Goal: Transaction & Acquisition: Purchase product/service

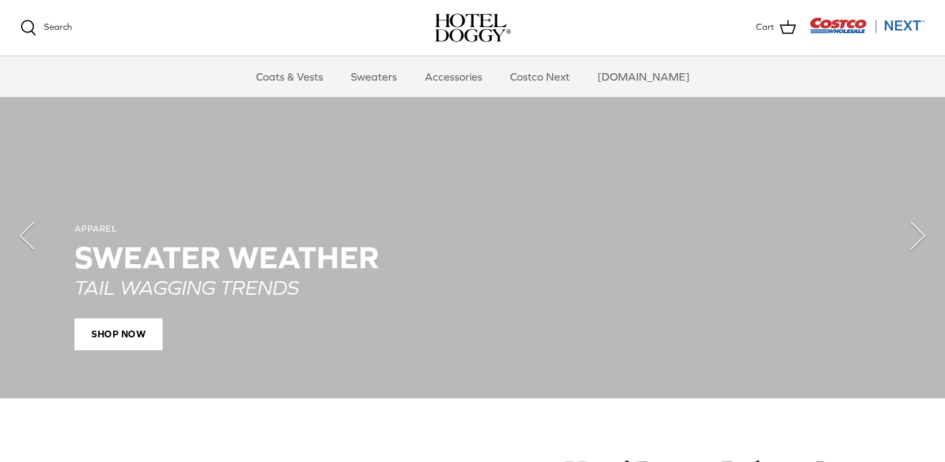
scroll to position [977, 0]
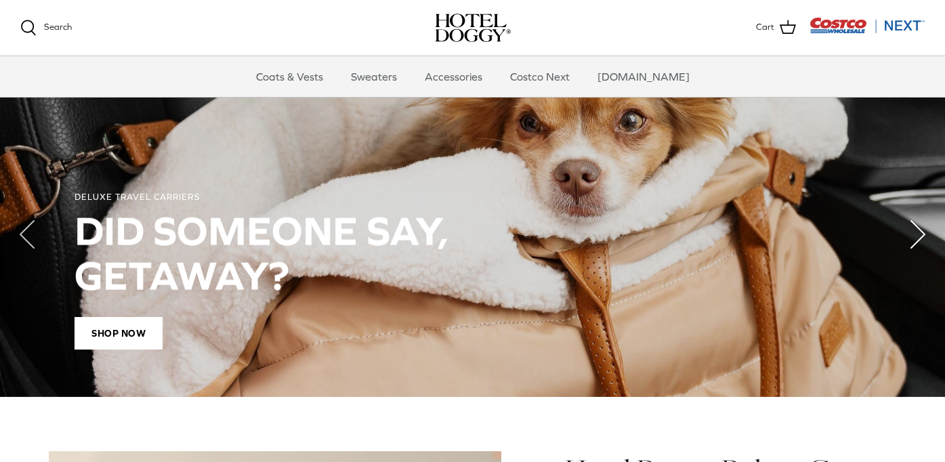
click at [919, 234] on polyline "Next" at bounding box center [918, 234] width 14 height 27
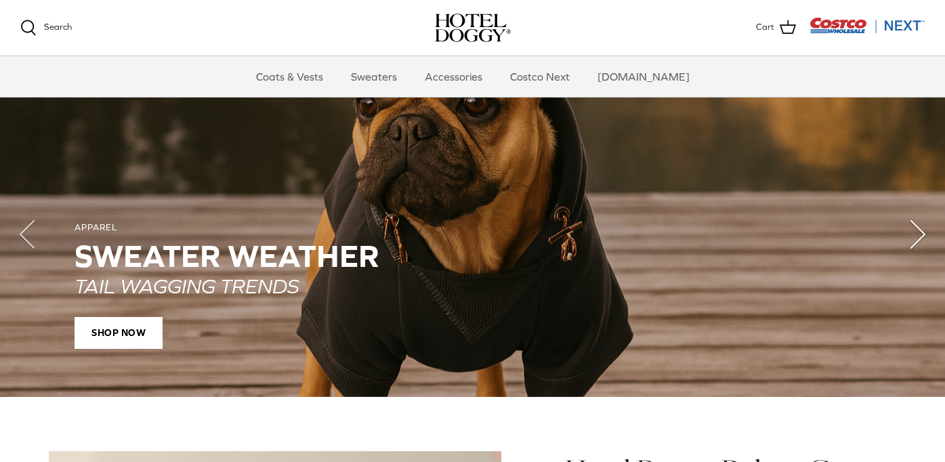
click at [919, 234] on polyline "Next" at bounding box center [918, 234] width 14 height 27
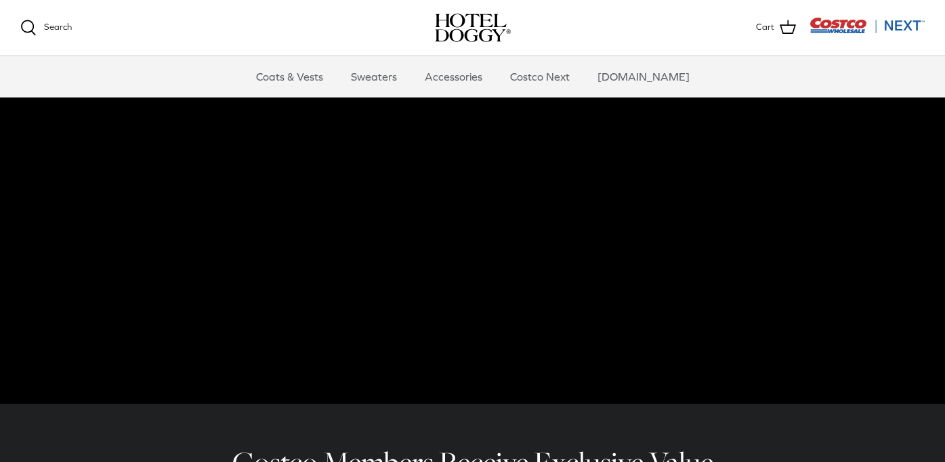
scroll to position [0, 0]
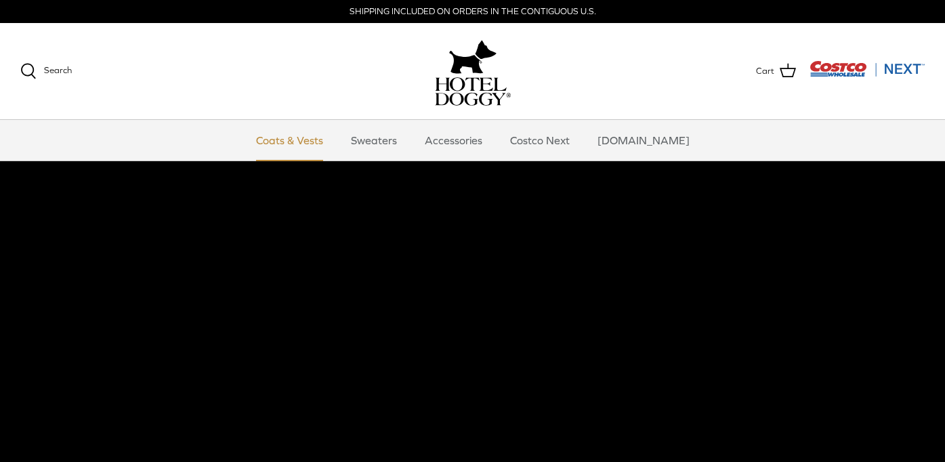
click at [312, 140] on link "Coats & Vests" at bounding box center [289, 140] width 91 height 41
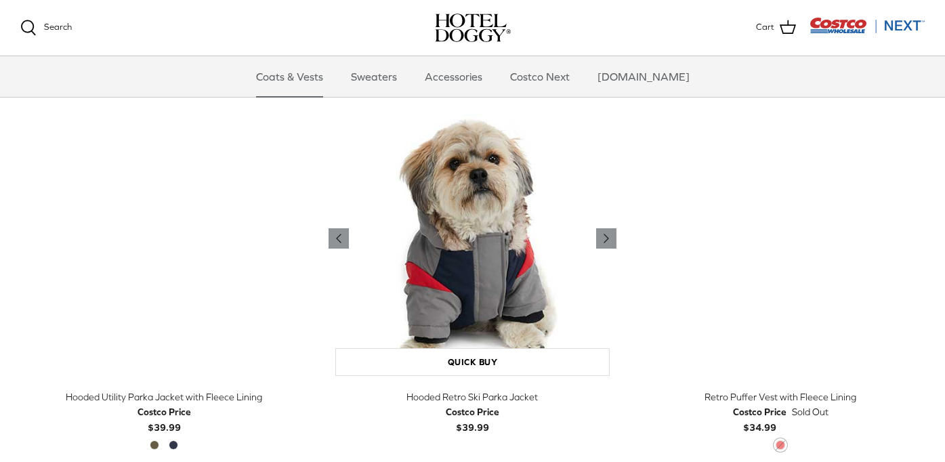
scroll to position [719, 0]
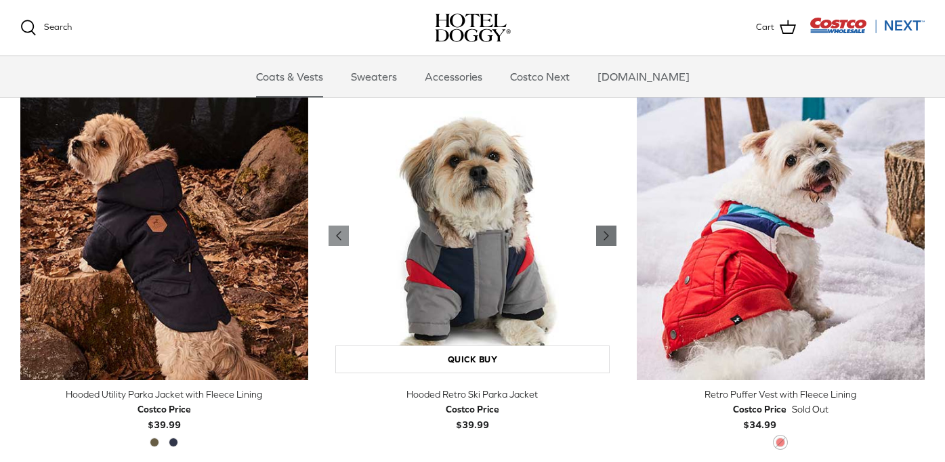
click at [602, 236] on icon "Right" at bounding box center [606, 236] width 16 height 16
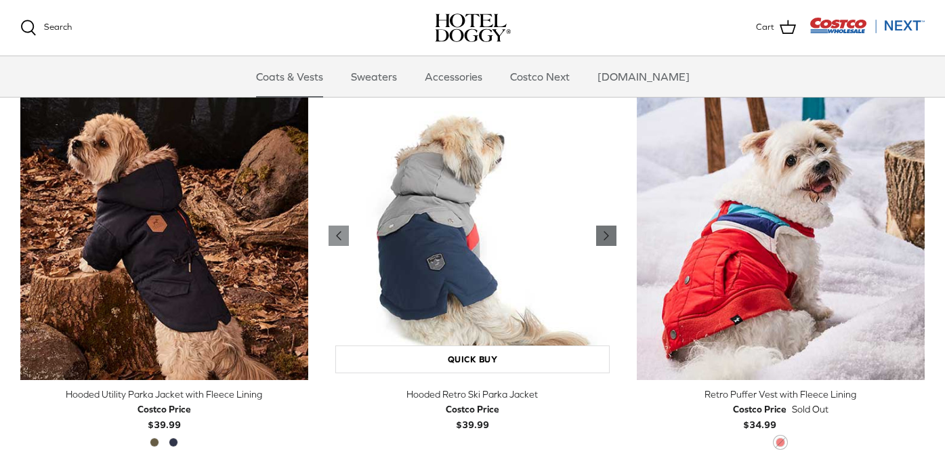
click at [602, 236] on icon "Right" at bounding box center [606, 236] width 16 height 16
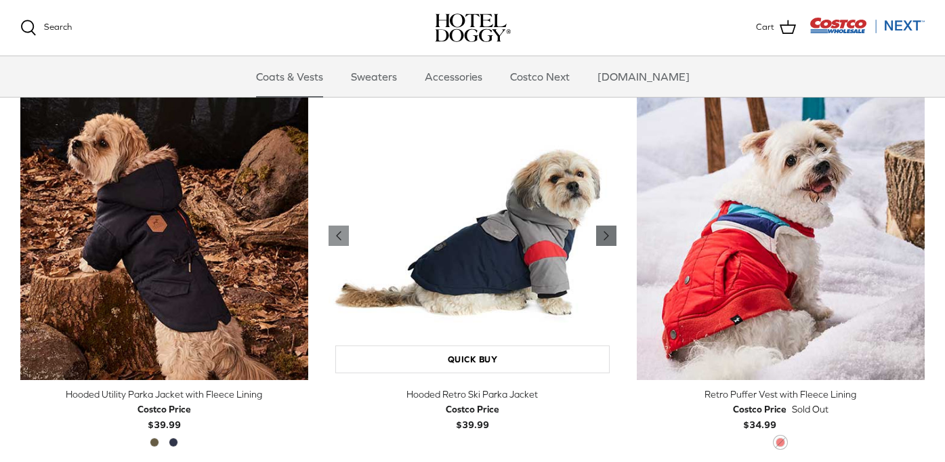
click at [602, 236] on icon "Right" at bounding box center [606, 236] width 16 height 16
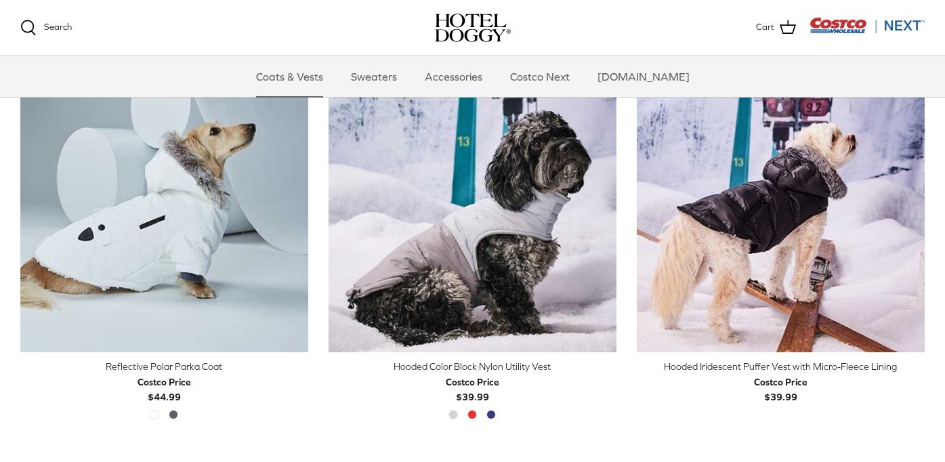
scroll to position [1144, 0]
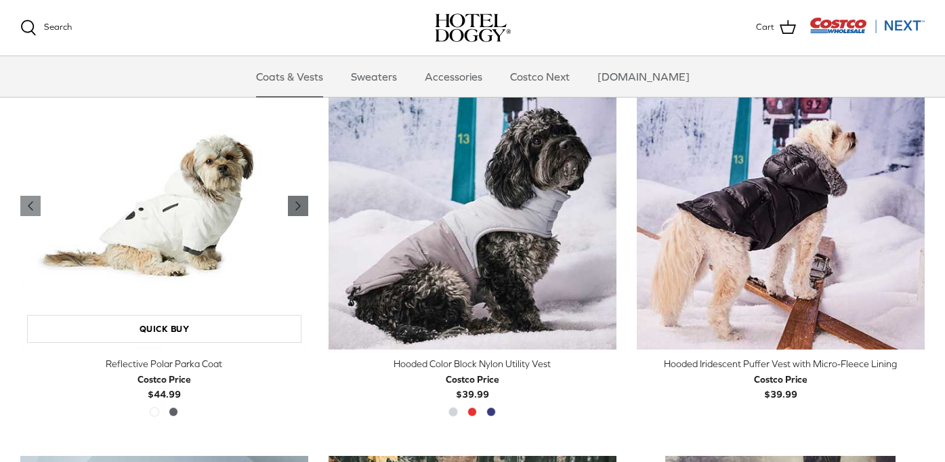
click at [291, 205] on icon "Right" at bounding box center [298, 206] width 16 height 16
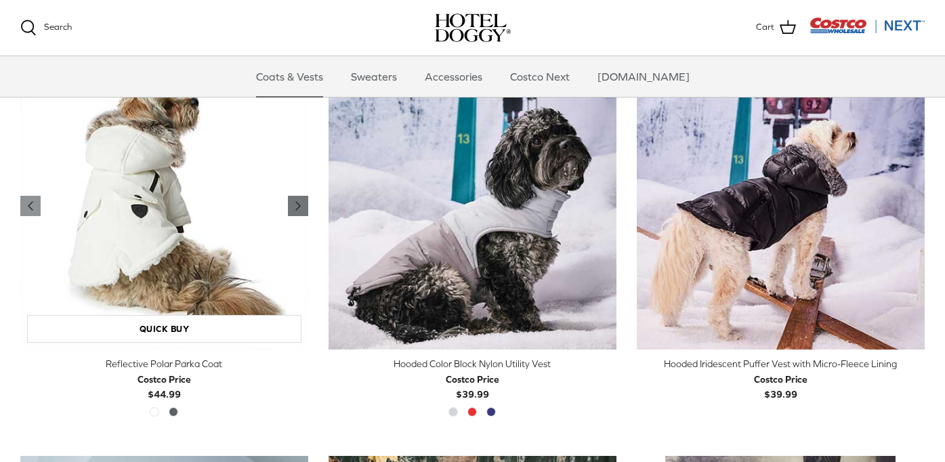
click at [291, 205] on icon "Right" at bounding box center [298, 206] width 16 height 16
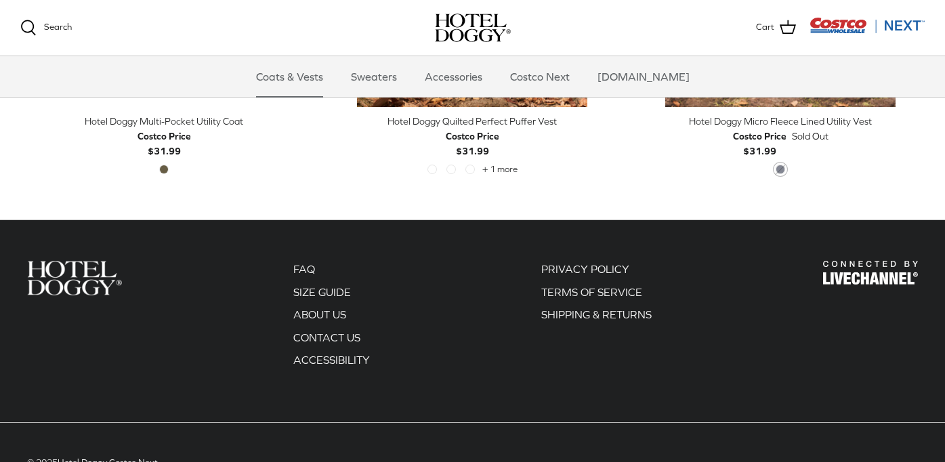
scroll to position [3001, 0]
